Goal: Navigation & Orientation: Find specific page/section

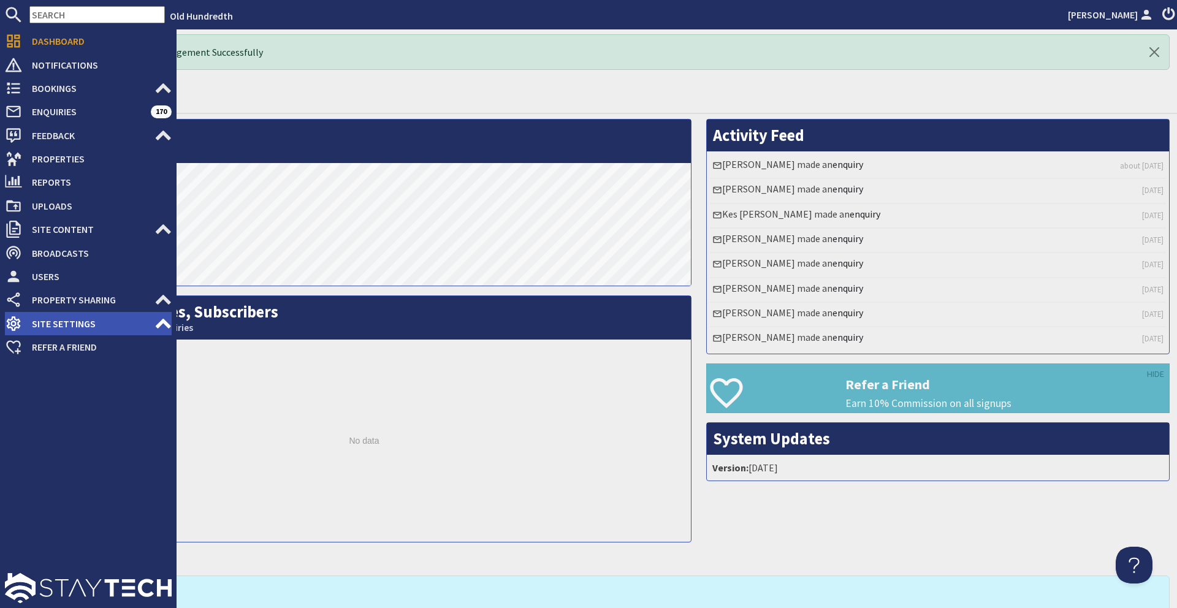
click at [165, 324] on use at bounding box center [163, 324] width 15 height 10
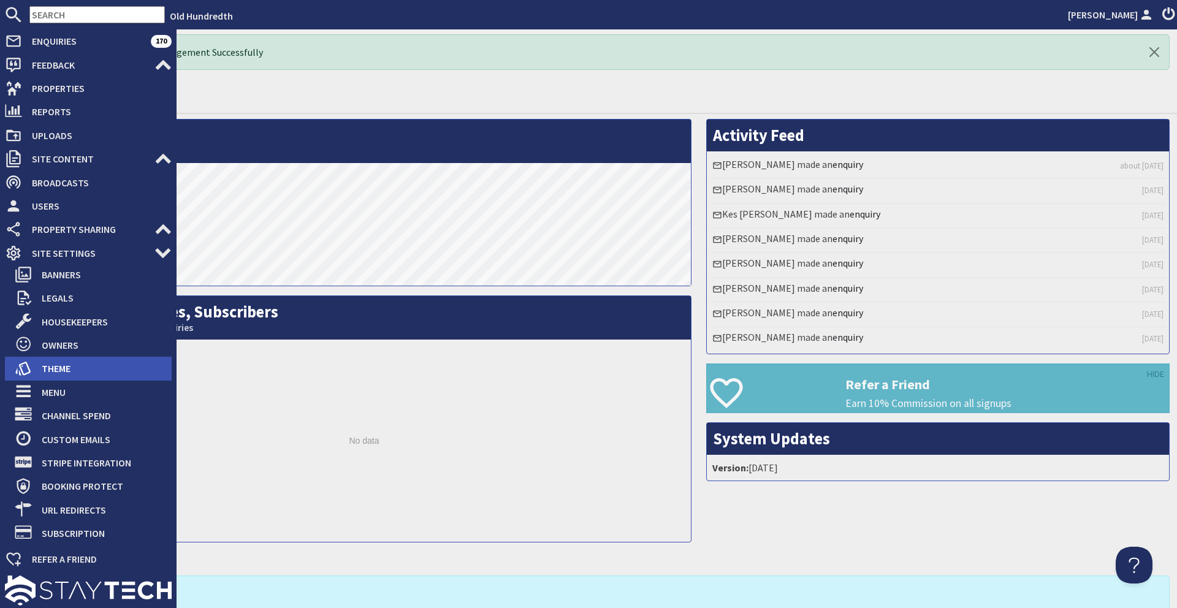
scroll to position [73, 0]
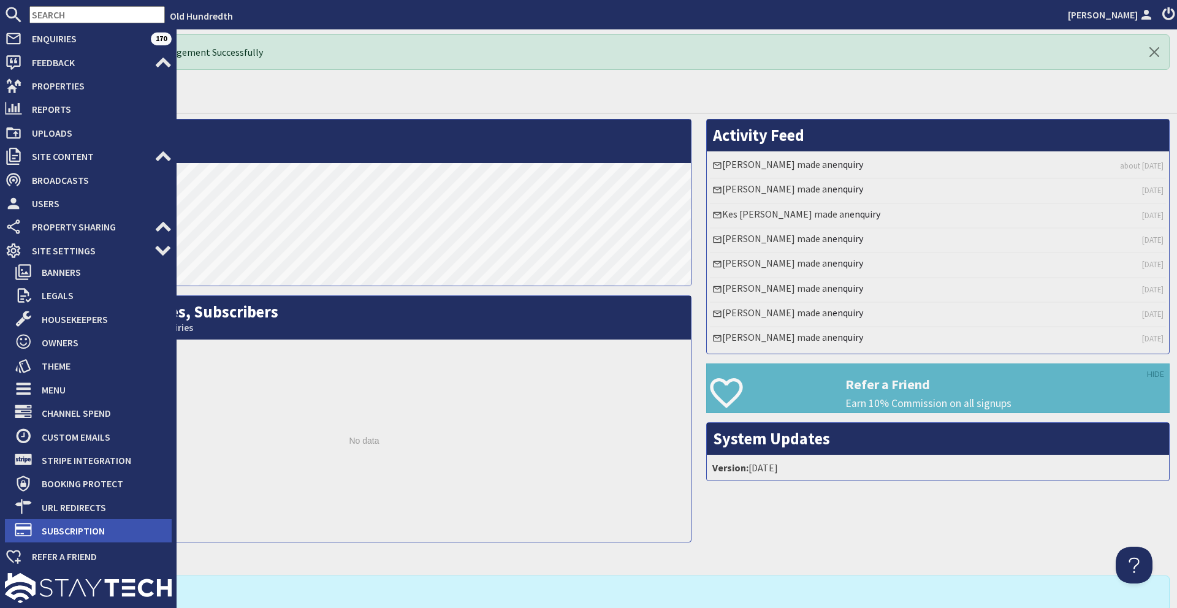
click at [91, 533] on span "Subscription" at bounding box center [102, 531] width 140 height 20
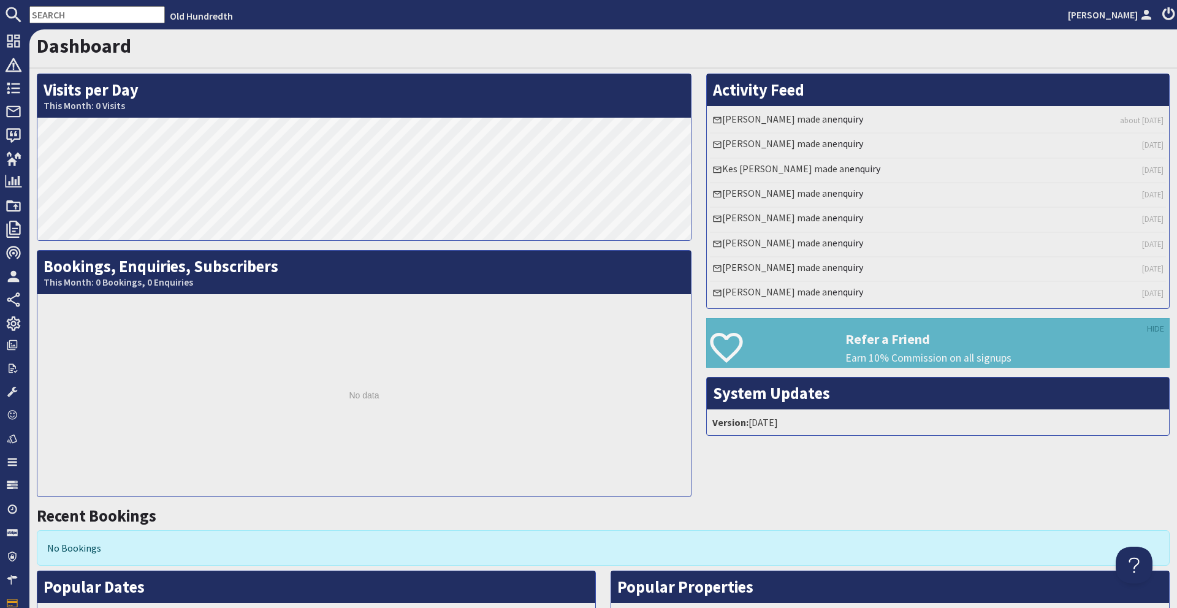
scroll to position [6, 0]
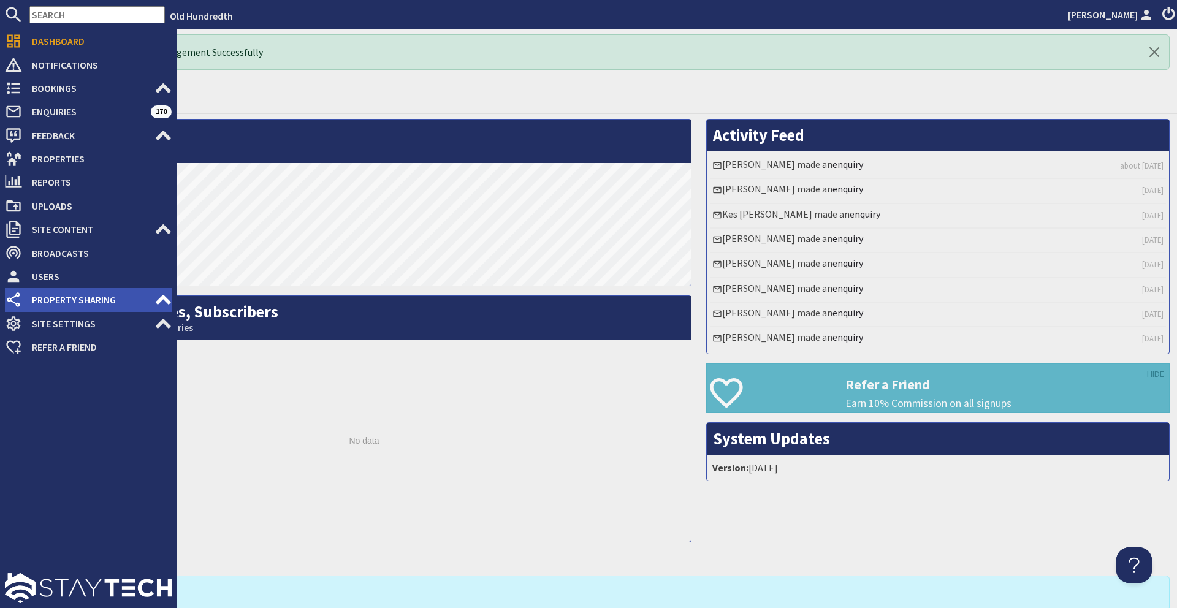
click at [153, 300] on span "Property Sharing" at bounding box center [88, 300] width 132 height 20
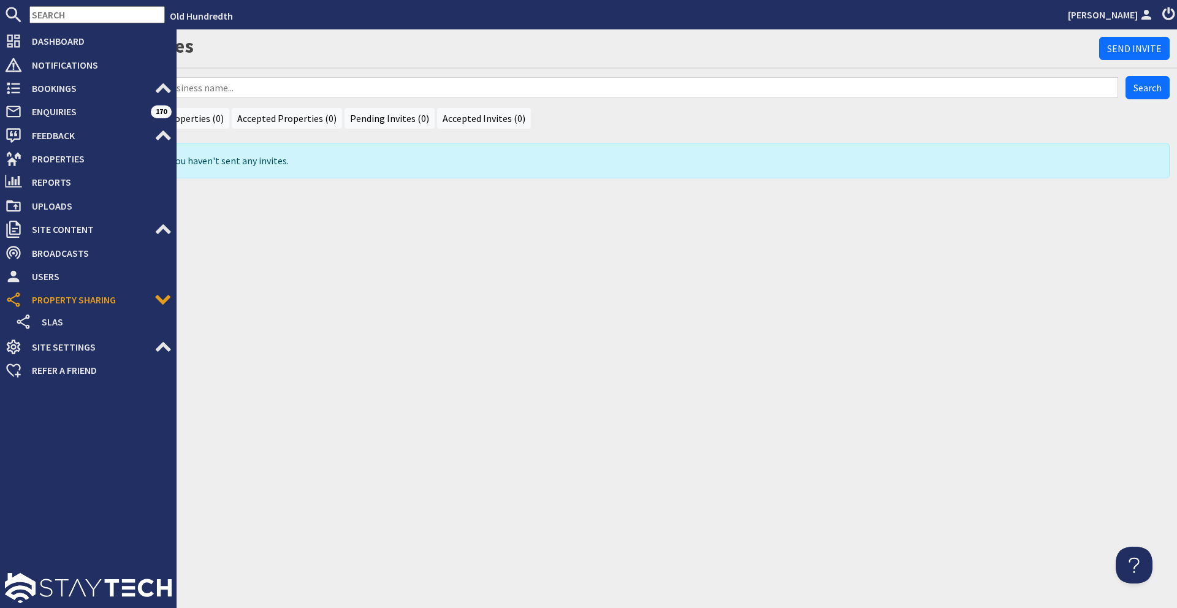
click at [153, 300] on span "Property Sharing" at bounding box center [88, 300] width 132 height 20
click at [170, 226] on icon at bounding box center [162, 229] width 17 height 17
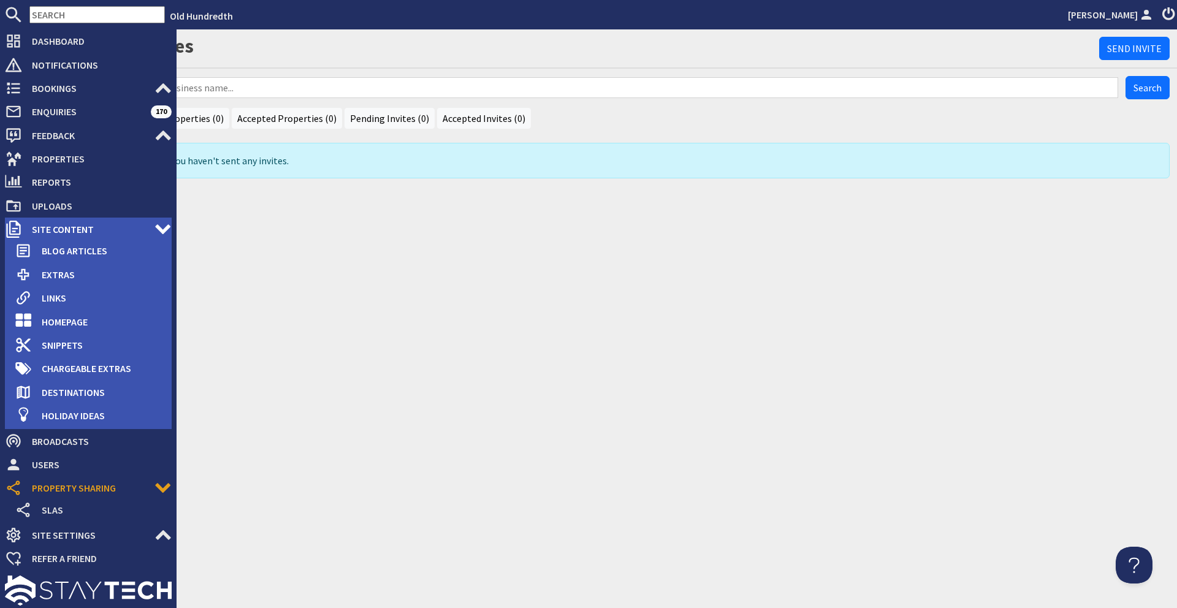
click at [153, 229] on span "Site Content" at bounding box center [88, 229] width 132 height 20
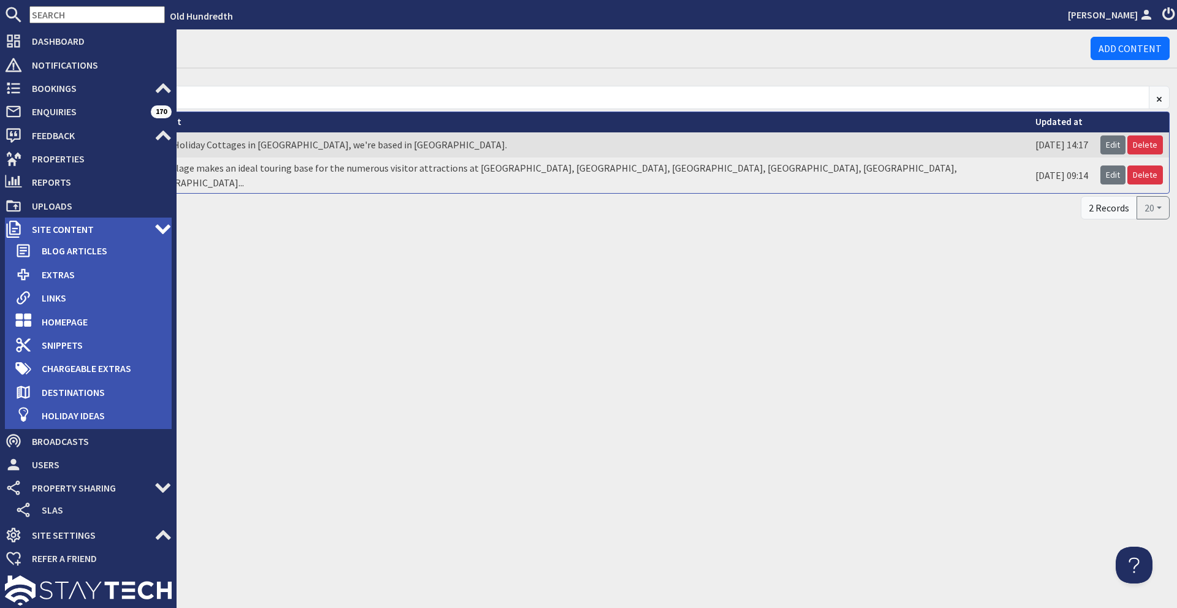
click at [156, 226] on use at bounding box center [162, 229] width 15 height 10
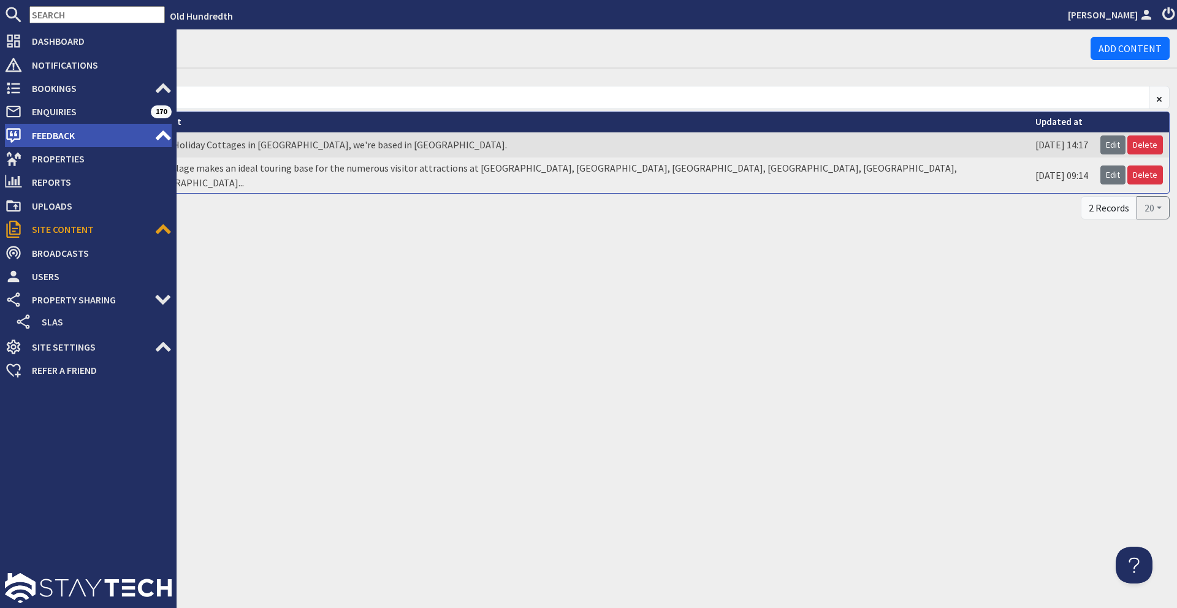
click at [165, 134] on use at bounding box center [163, 136] width 15 height 10
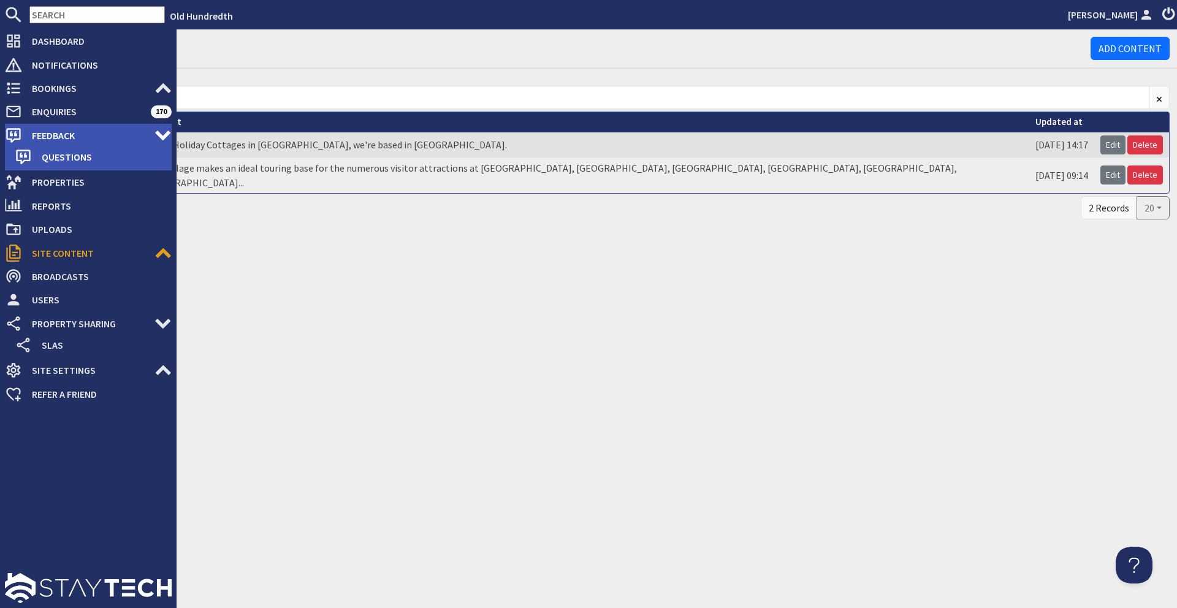
click at [165, 134] on use at bounding box center [162, 136] width 15 height 10
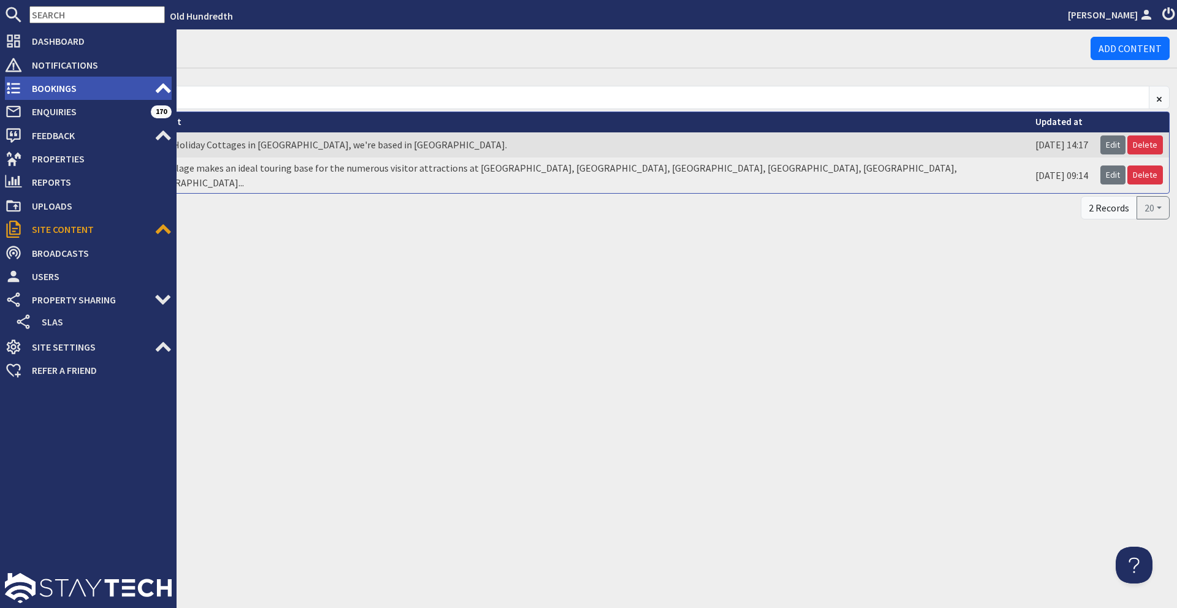
click at [154, 88] on icon at bounding box center [162, 88] width 17 height 17
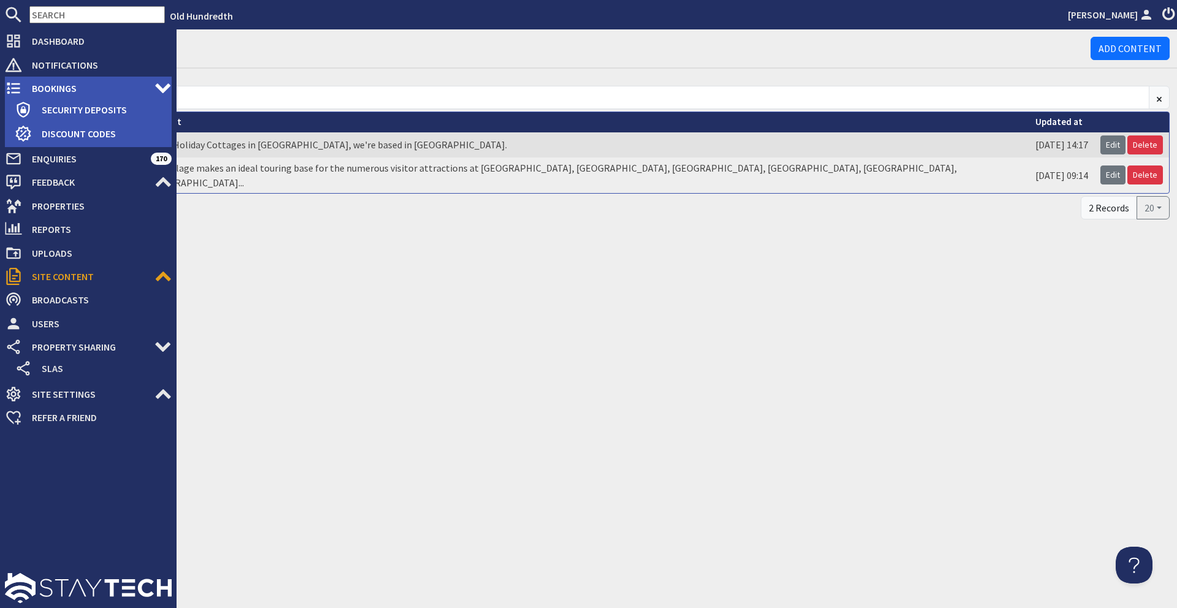
click at [154, 88] on icon at bounding box center [162, 88] width 17 height 17
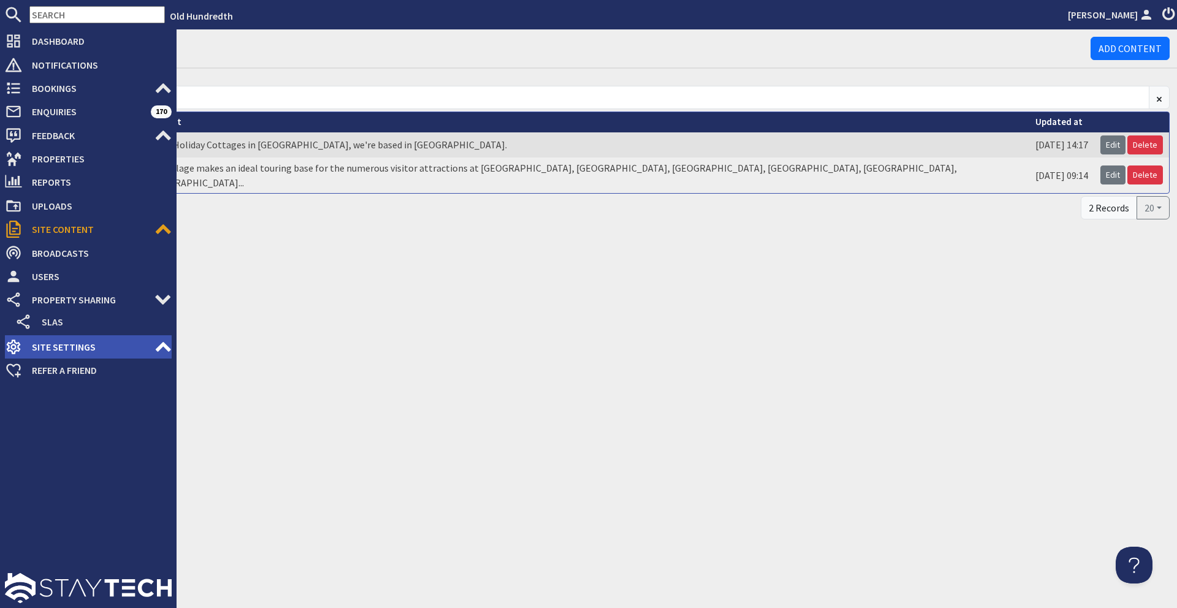
click at [161, 347] on use at bounding box center [163, 347] width 15 height 10
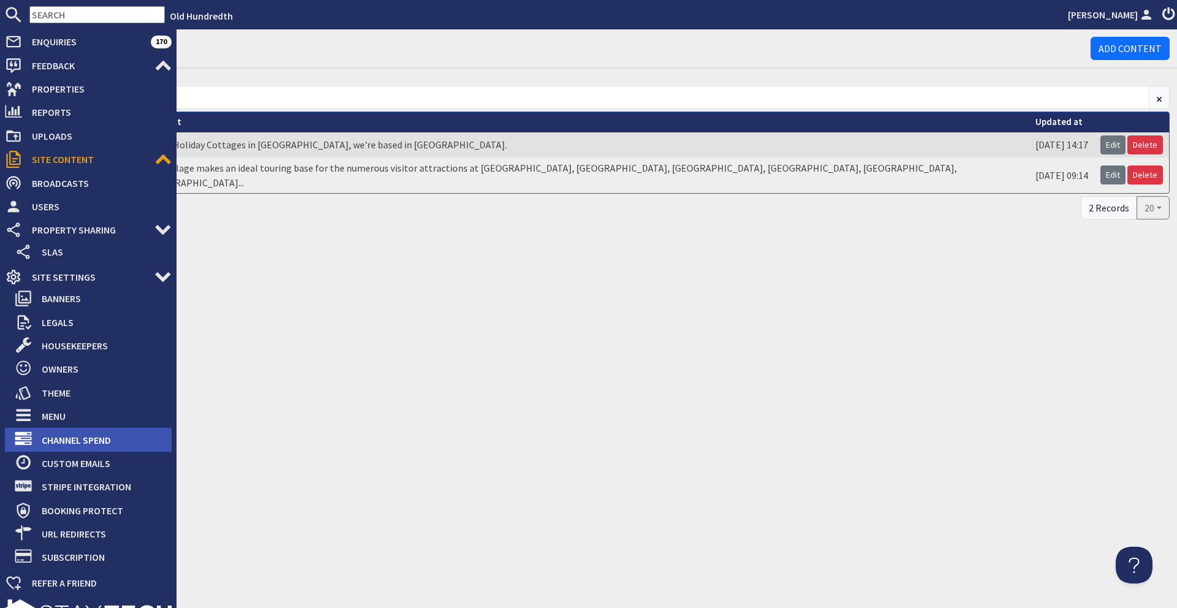
scroll to position [96, 0]
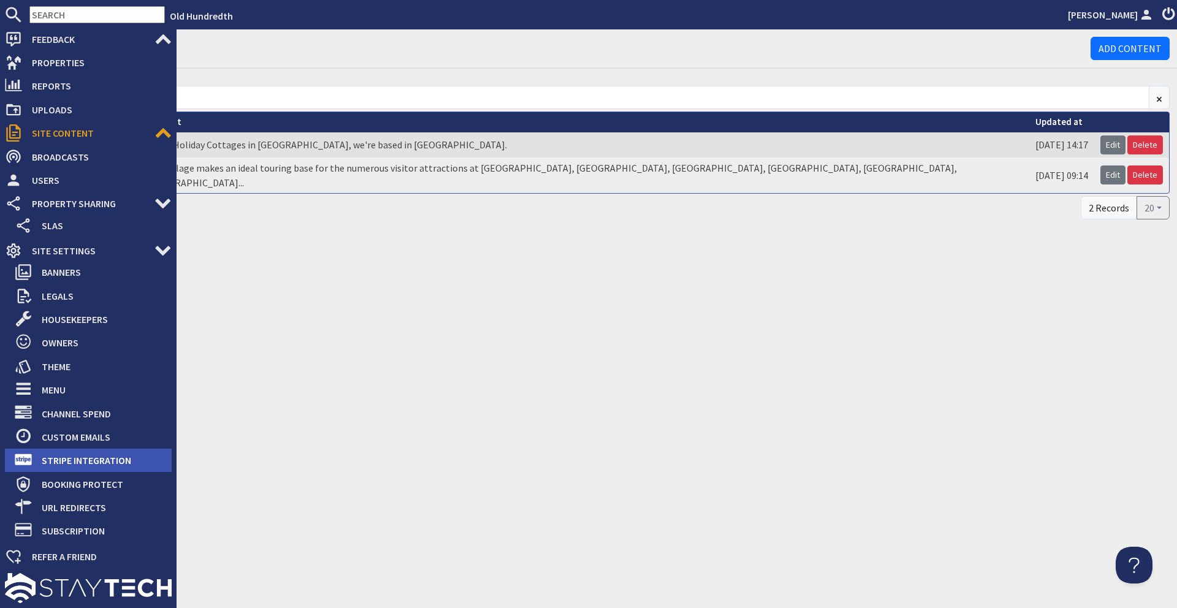
click at [80, 469] on span "Stripe Integration" at bounding box center [102, 460] width 140 height 20
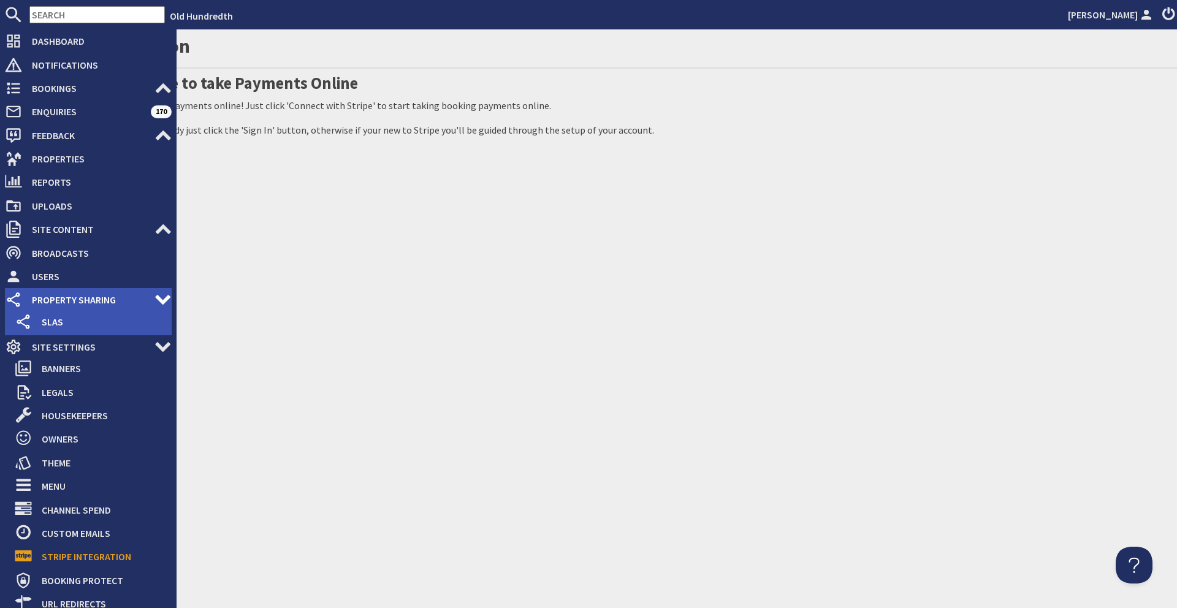
click at [162, 296] on icon at bounding box center [162, 299] width 17 height 17
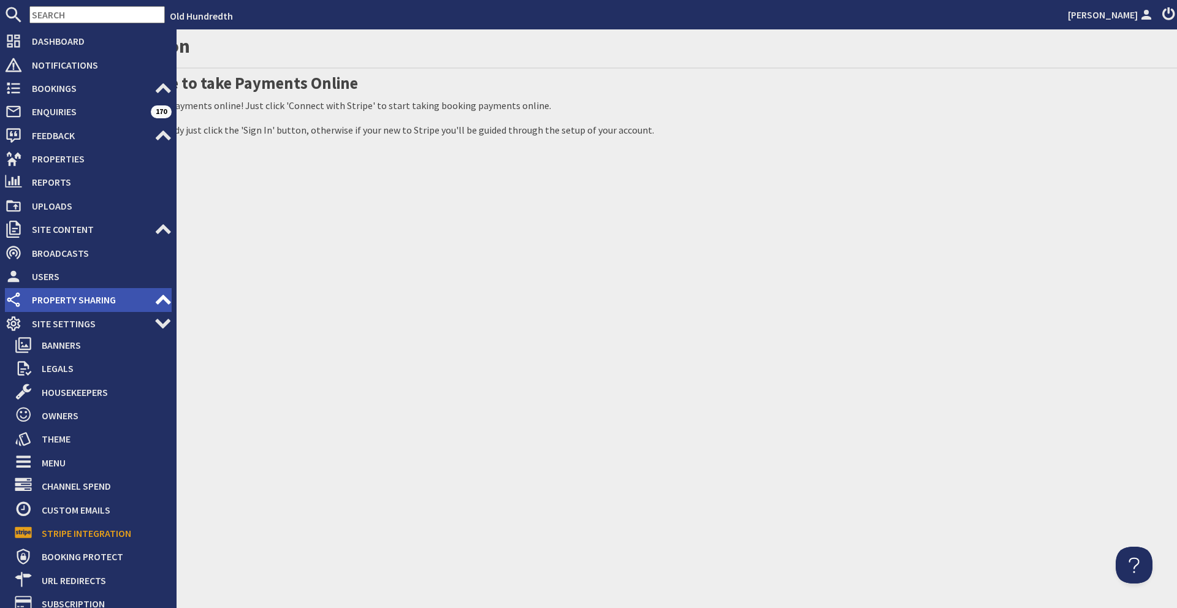
click at [162, 296] on use at bounding box center [163, 300] width 15 height 10
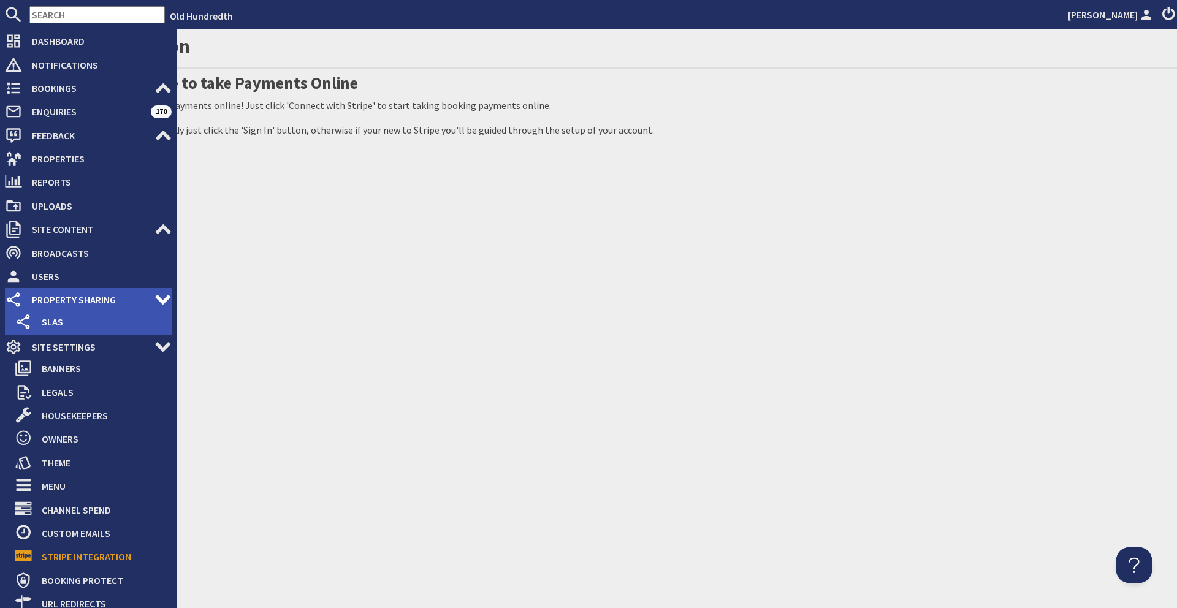
click at [162, 296] on icon at bounding box center [162, 299] width 17 height 17
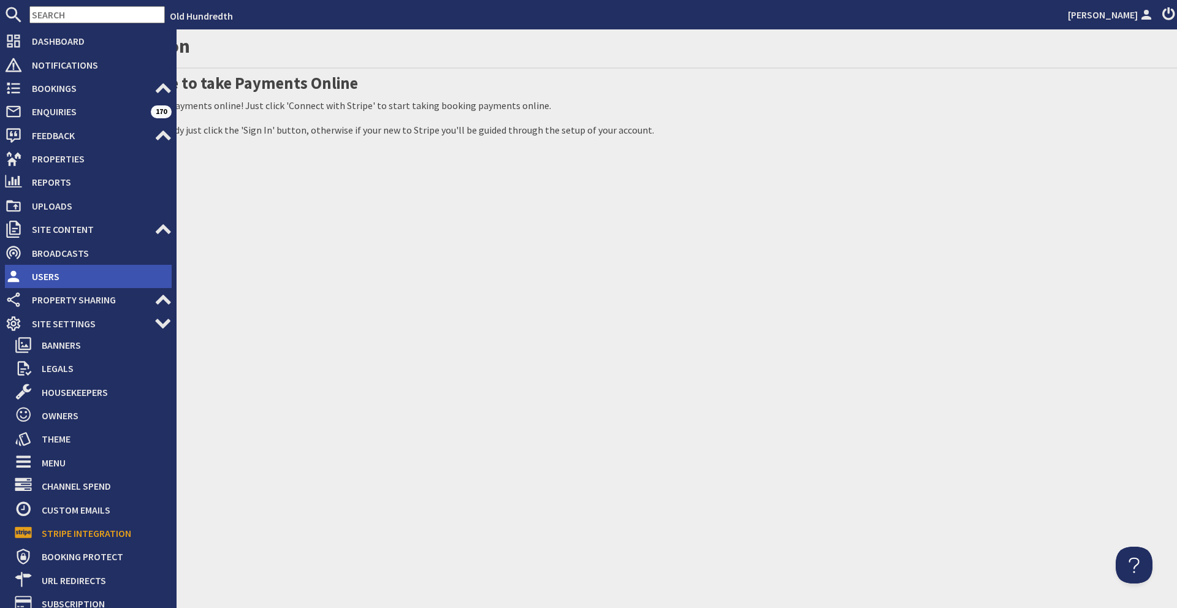
click at [48, 278] on span "Users" at bounding box center [97, 277] width 150 height 20
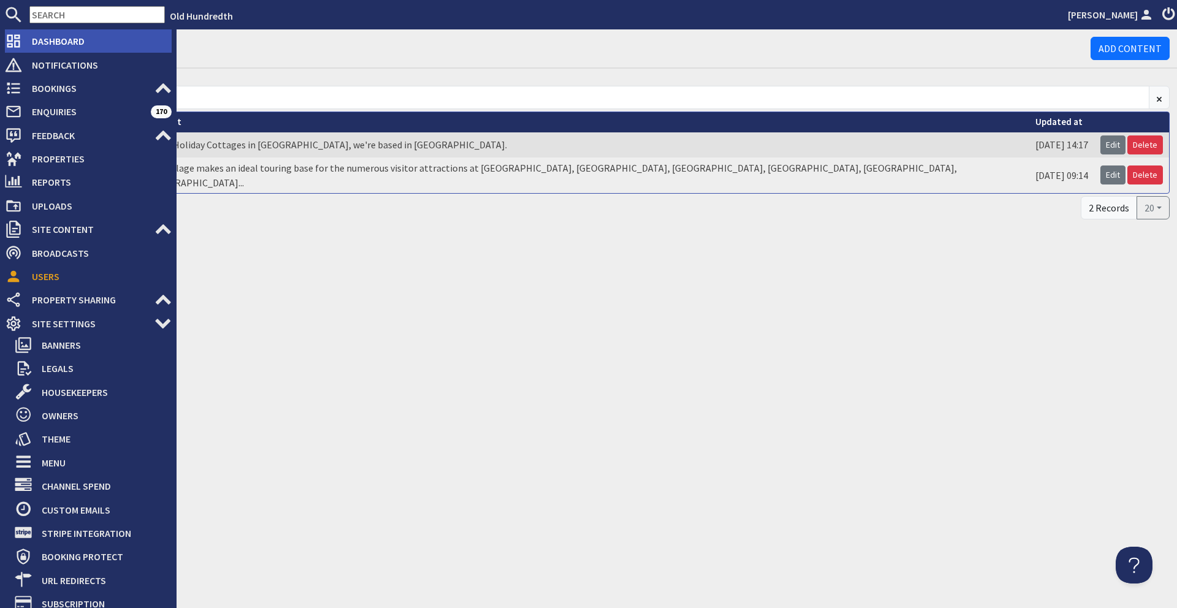
click at [71, 47] on span "Dashboard" at bounding box center [97, 41] width 150 height 20
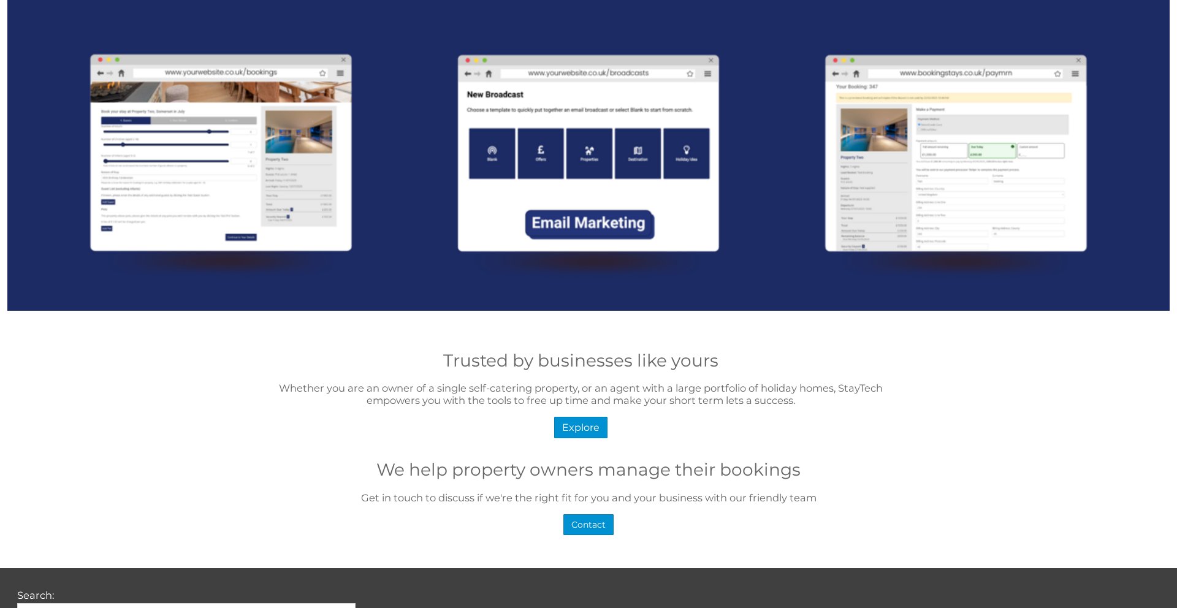
scroll to position [1465, 0]
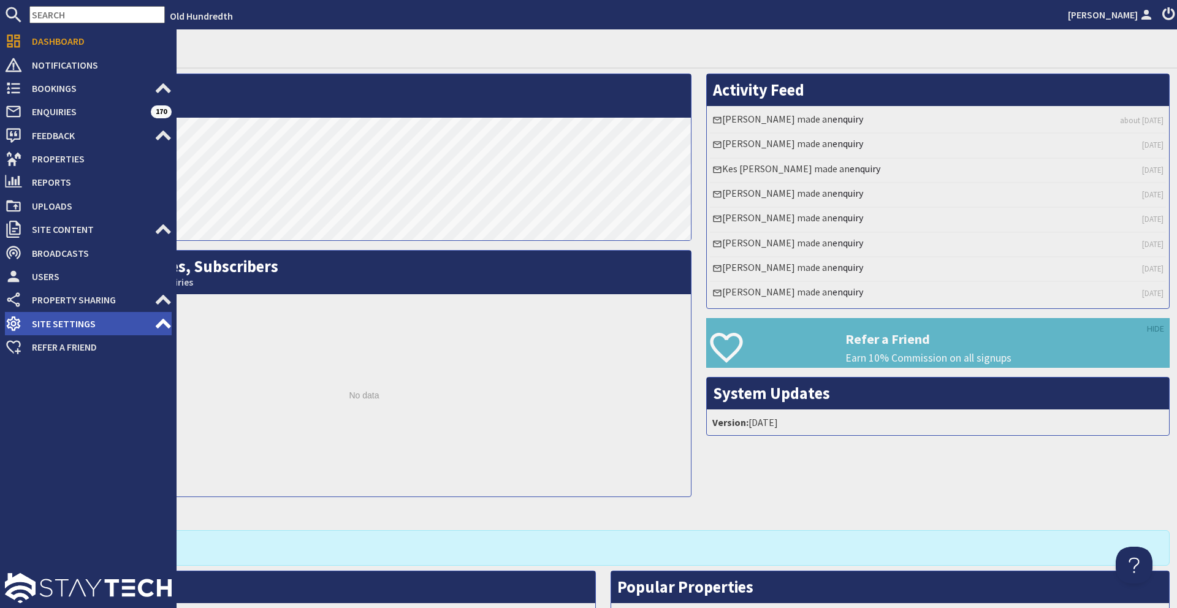
click at [160, 319] on icon at bounding box center [162, 323] width 17 height 17
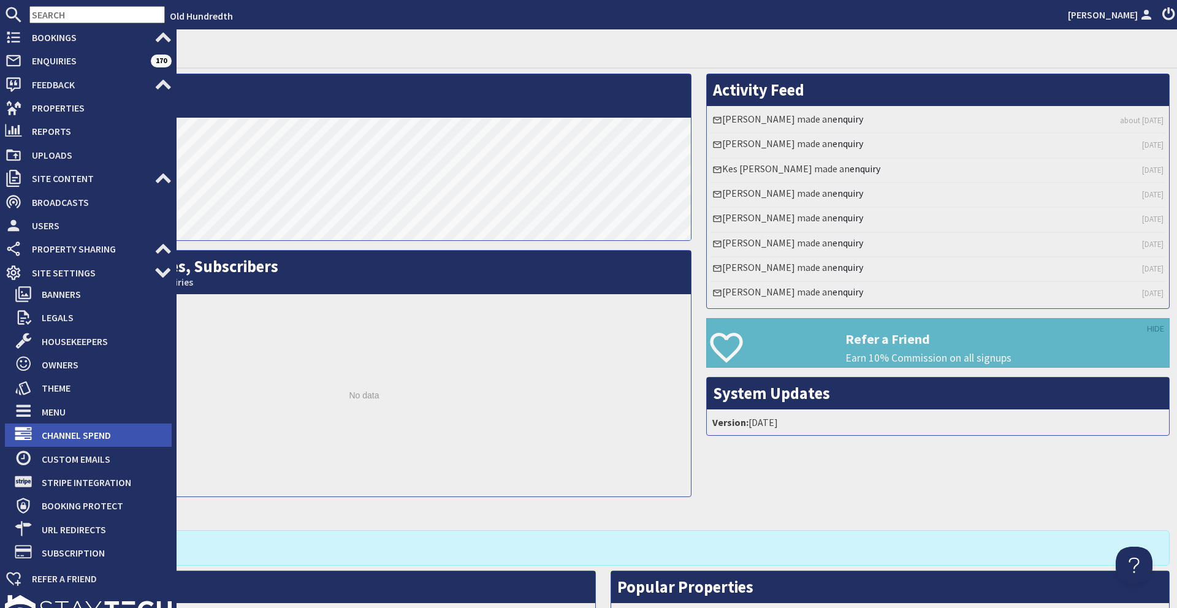
scroll to position [73, 0]
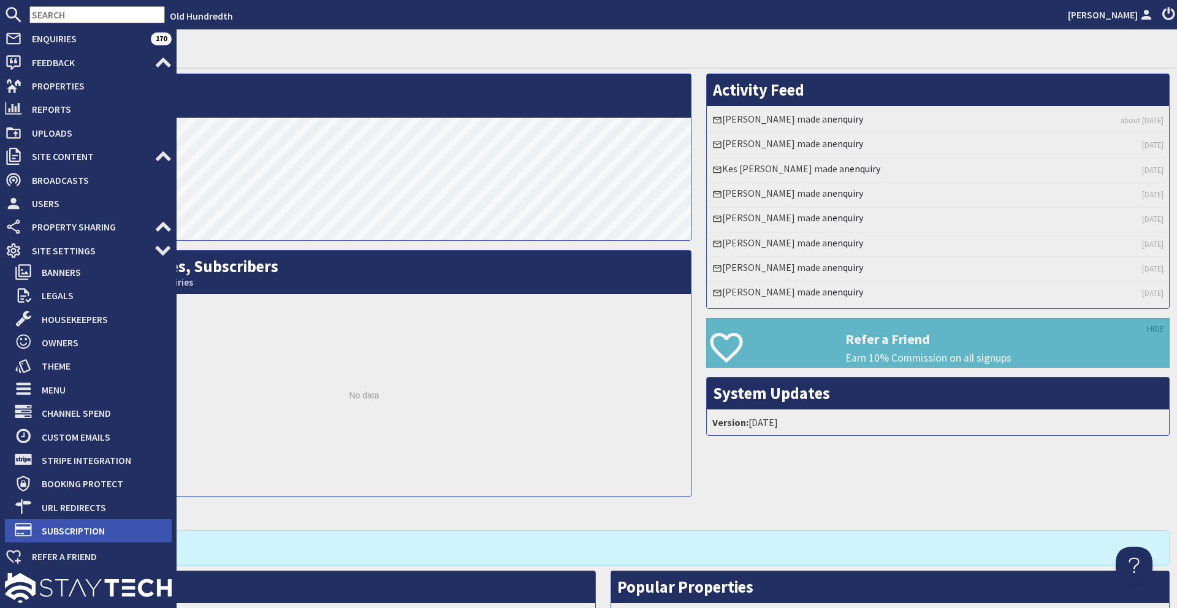
click at [102, 537] on span "Subscription" at bounding box center [102, 531] width 140 height 20
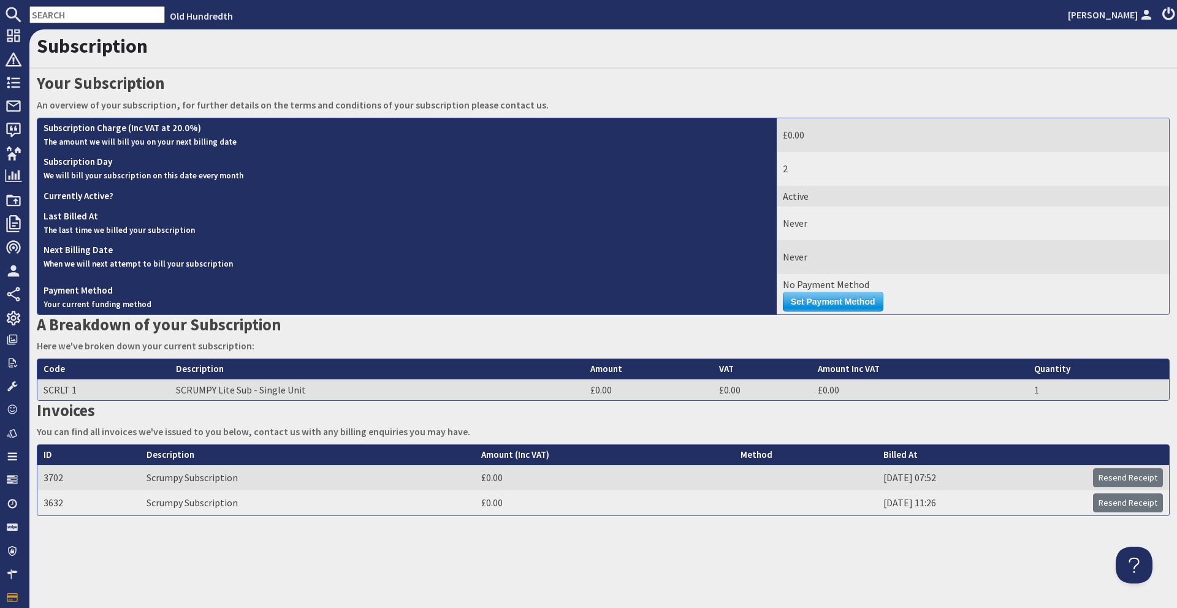
drag, startPoint x: 216, startPoint y: 389, endPoint x: 284, endPoint y: 395, distance: 68.9
click at [284, 395] on td "SCRUMPY Lite Sub - Single Unit" at bounding box center [377, 389] width 415 height 21
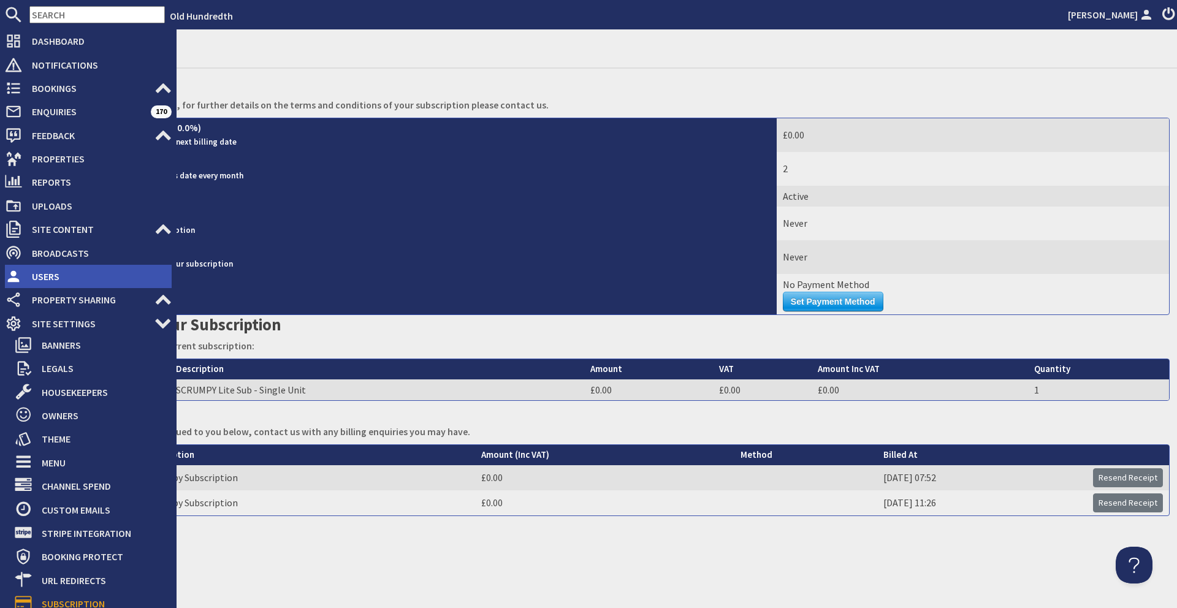
click at [47, 270] on span "Users" at bounding box center [97, 277] width 150 height 20
